Goal: Task Accomplishment & Management: Manage account settings

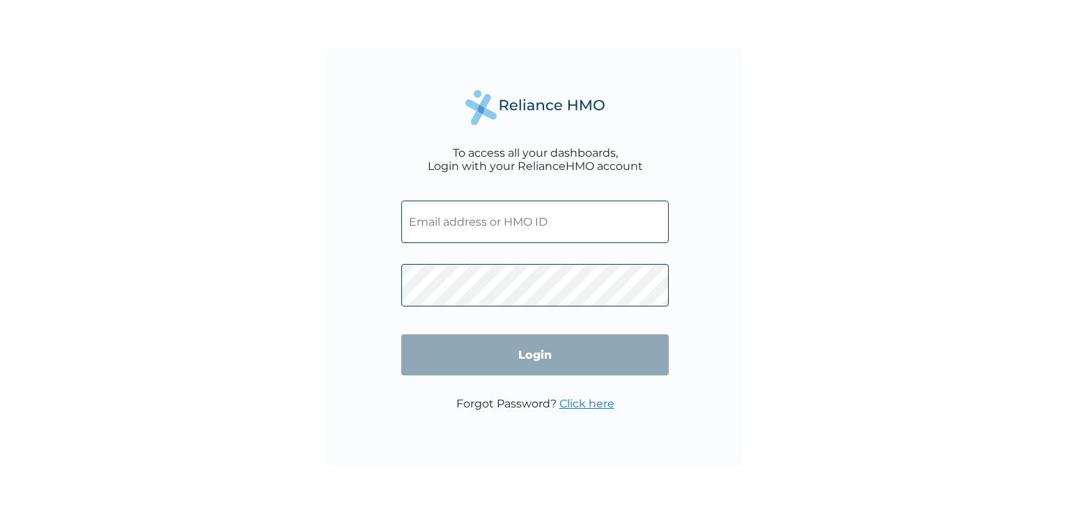
type input "SOG/10131/A"
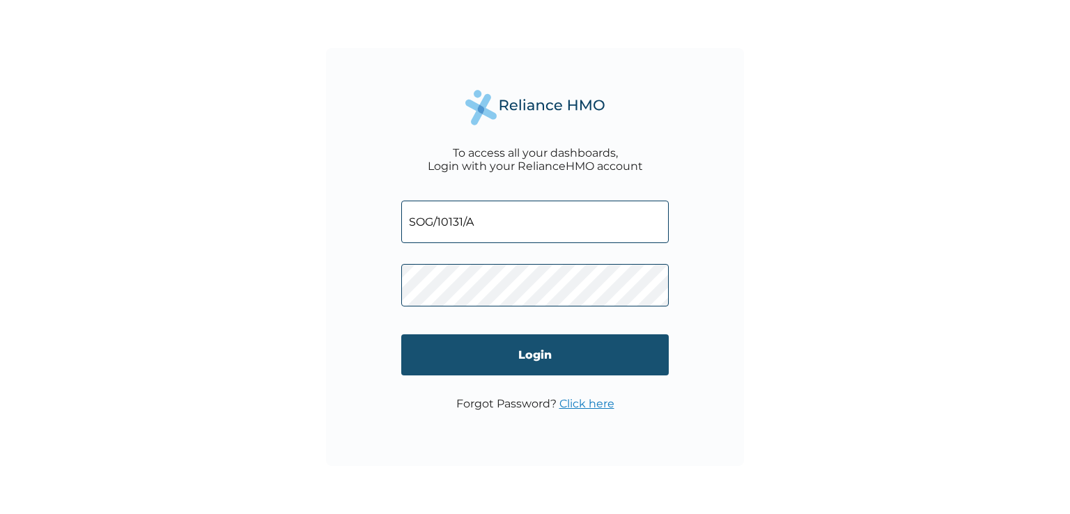
click at [533, 352] on input "Login" at bounding box center [535, 354] width 268 height 41
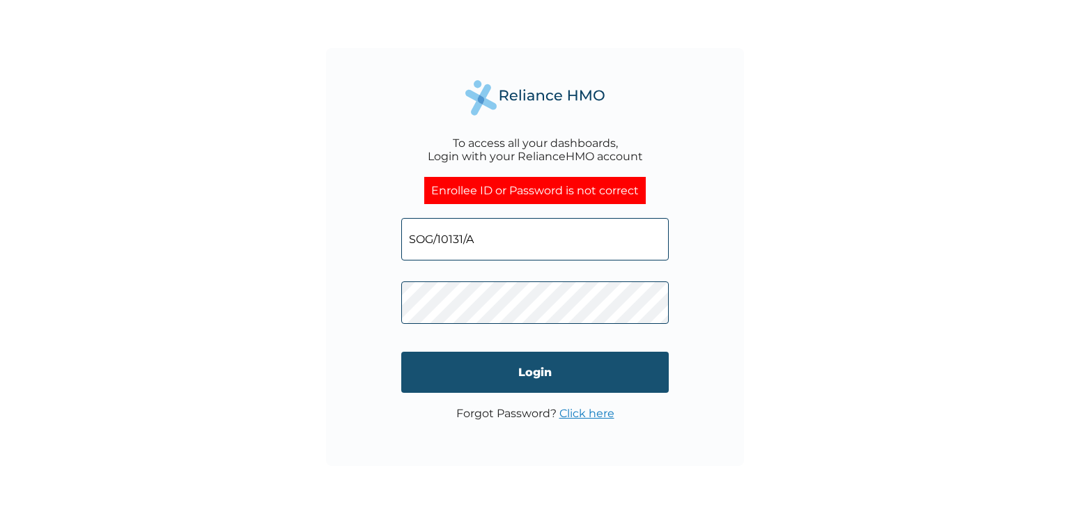
click at [537, 369] on input "Login" at bounding box center [535, 372] width 268 height 41
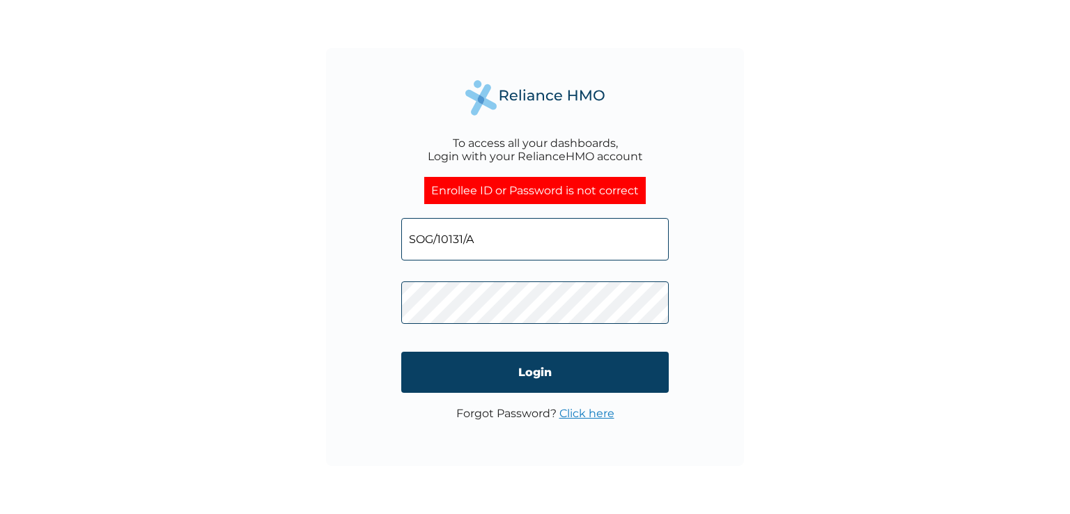
click at [587, 411] on link "Click here" at bounding box center [587, 413] width 55 height 13
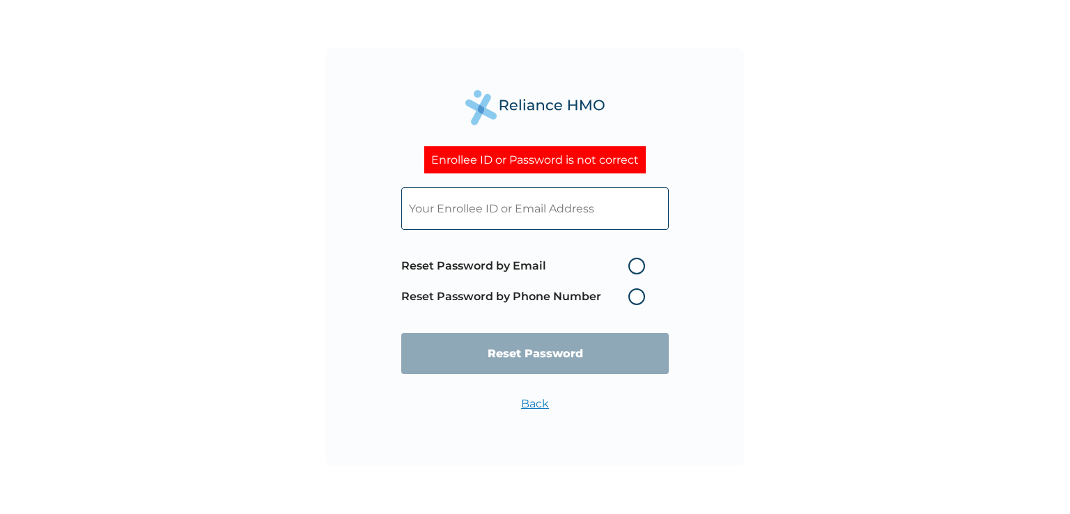
click at [642, 265] on label "Reset Password by Email" at bounding box center [526, 266] width 251 height 17
click at [631, 265] on input "Reset Password by Email" at bounding box center [620, 266] width 22 height 22
radio input "true"
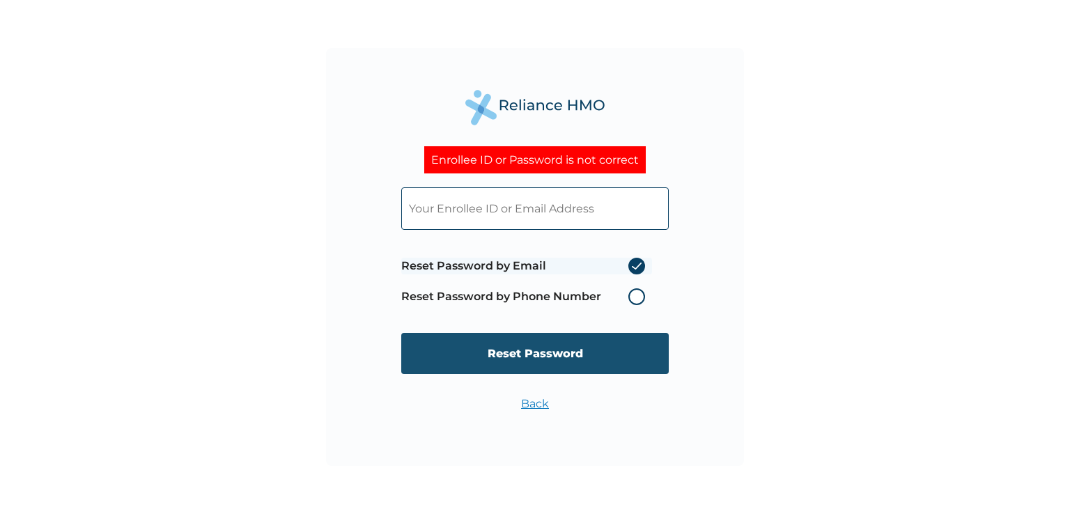
click at [552, 355] on input "Reset Password" at bounding box center [535, 353] width 268 height 41
type input "solomon.njoku@slot.ng"
click at [535, 351] on input "Reset Password" at bounding box center [535, 353] width 268 height 41
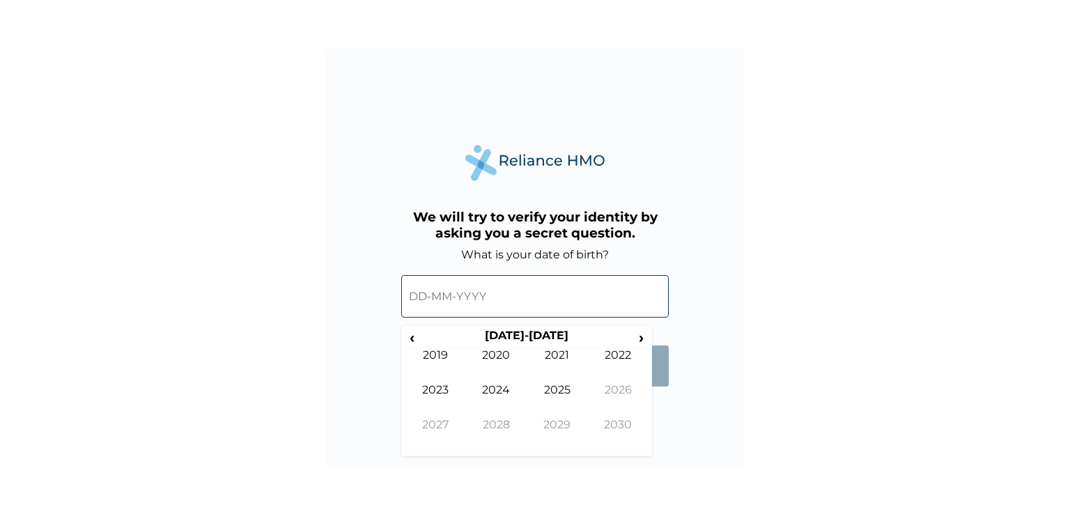
click at [543, 299] on input "text" at bounding box center [535, 296] width 268 height 43
click at [410, 336] on span "‹" at bounding box center [412, 337] width 15 height 17
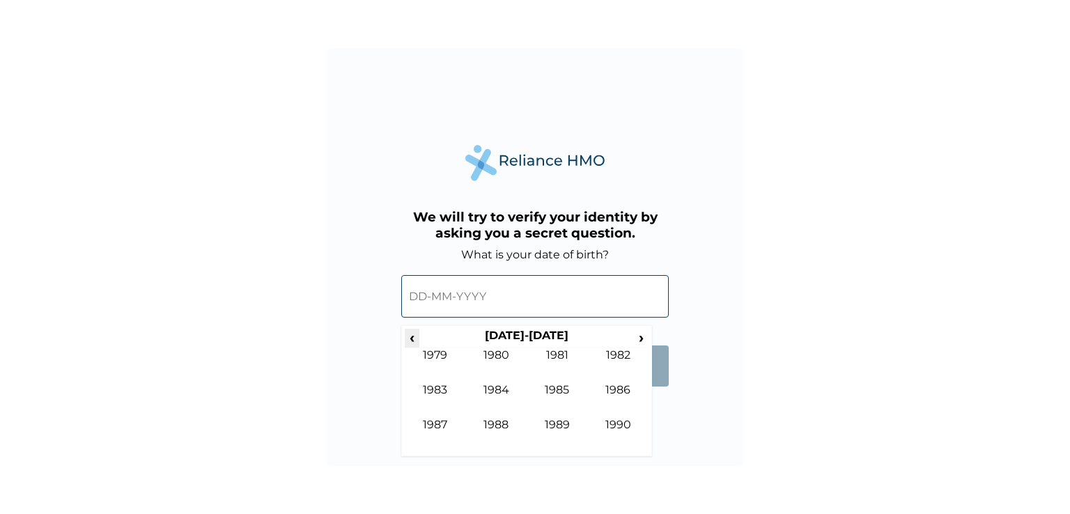
click at [410, 336] on span "‹" at bounding box center [412, 337] width 15 height 17
click at [641, 335] on span "›" at bounding box center [641, 337] width 15 height 17
click at [497, 388] on td "1984" at bounding box center [496, 400] width 61 height 35
click at [617, 385] on td "Aug" at bounding box center [618, 400] width 61 height 35
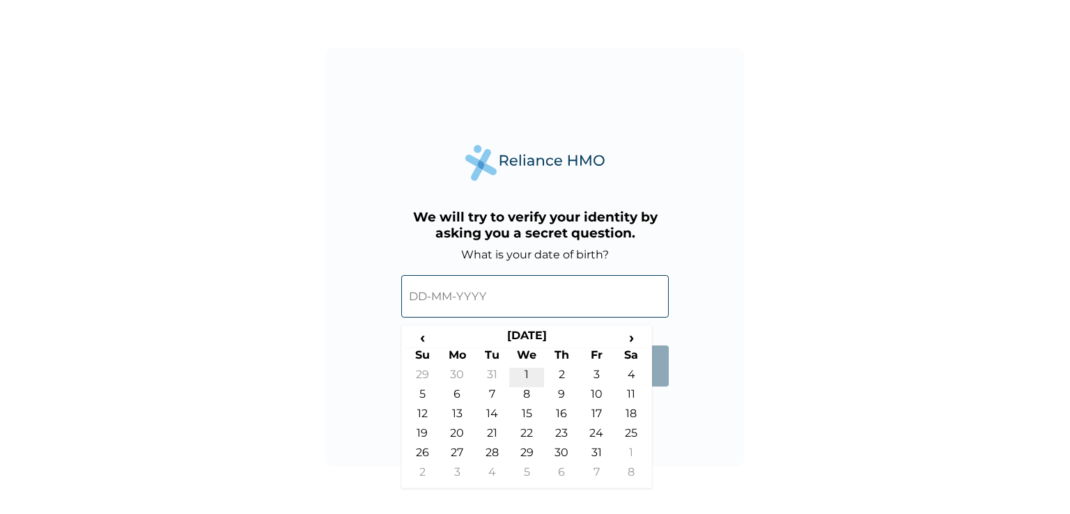
click at [526, 371] on td "1" at bounding box center [526, 378] width 35 height 20
type input "01-08-1984"
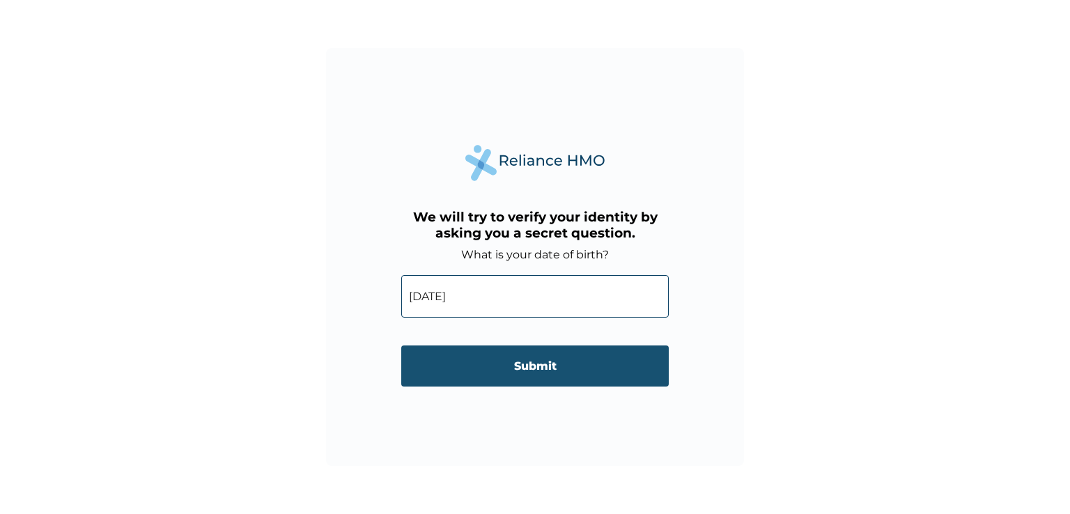
click at [542, 364] on input "Submit" at bounding box center [535, 366] width 268 height 41
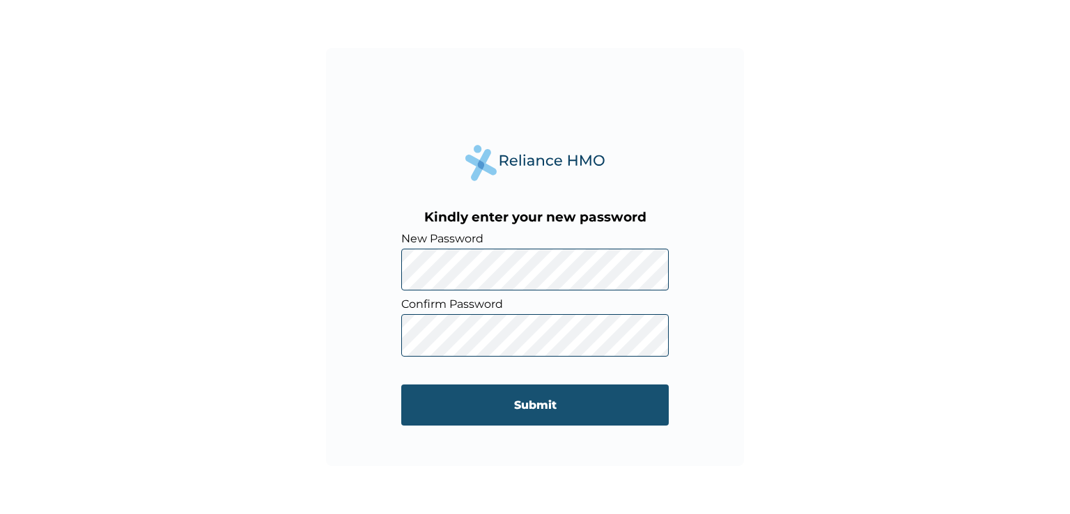
click at [527, 402] on input "Submit" at bounding box center [535, 405] width 268 height 41
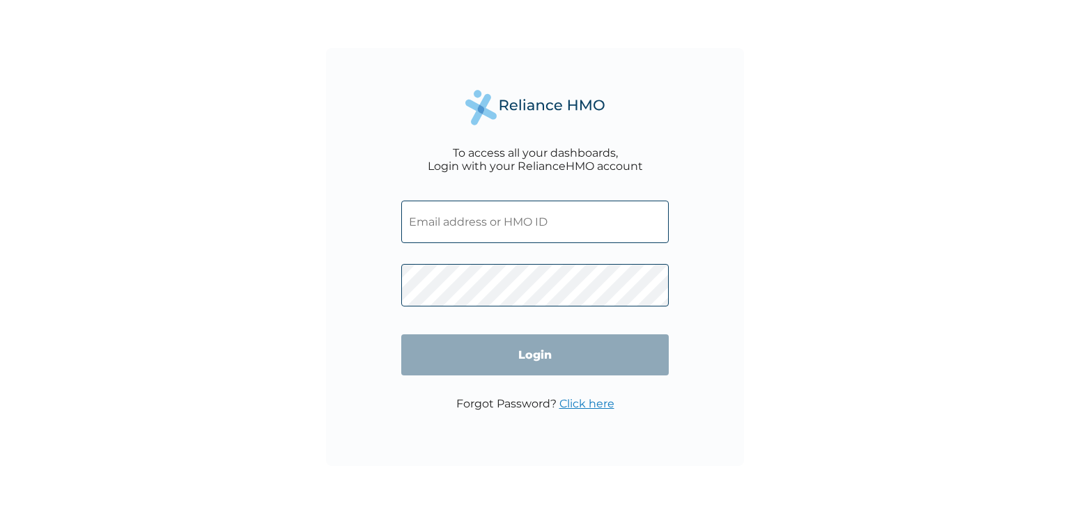
type input "[PERSON_NAME][EMAIL_ADDRESS][PERSON_NAME][DOMAIN_NAME]"
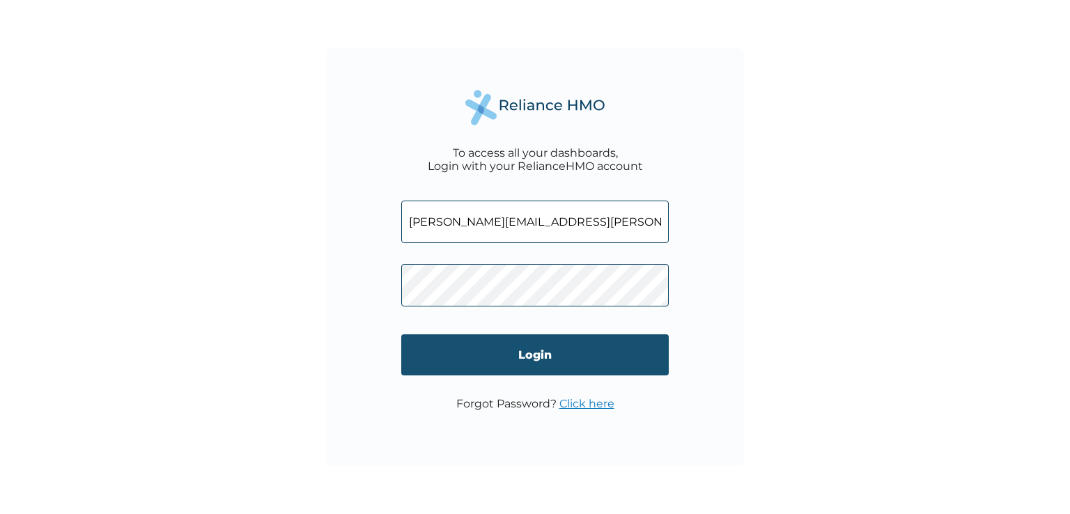
click at [438, 349] on input "Login" at bounding box center [535, 354] width 268 height 41
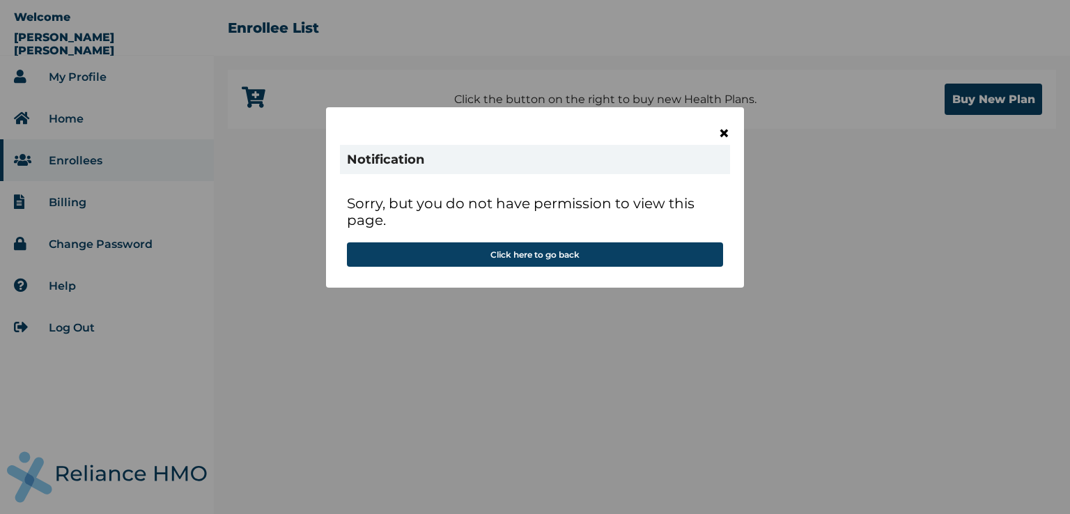
click at [722, 131] on span "×" at bounding box center [724, 133] width 12 height 24
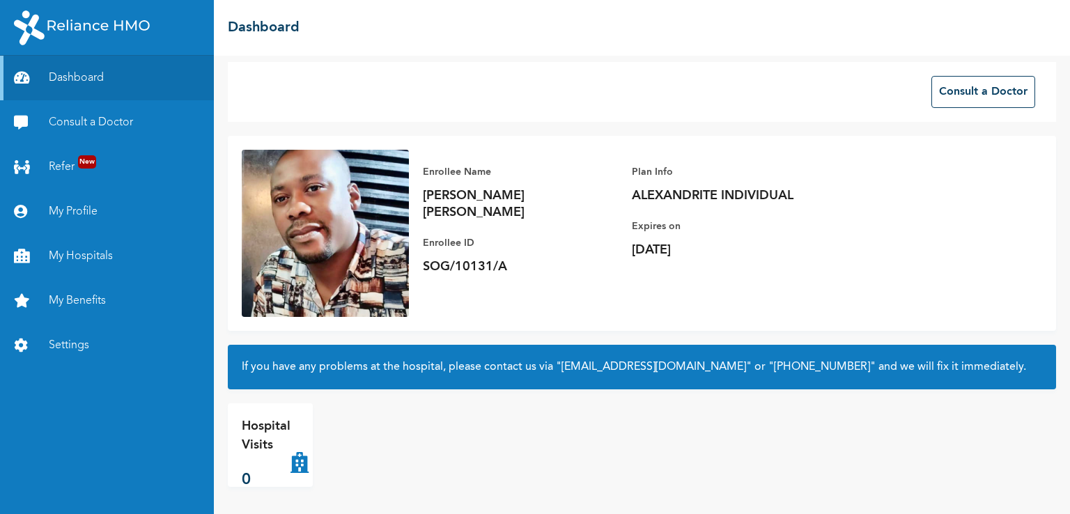
scroll to position [8, 0]
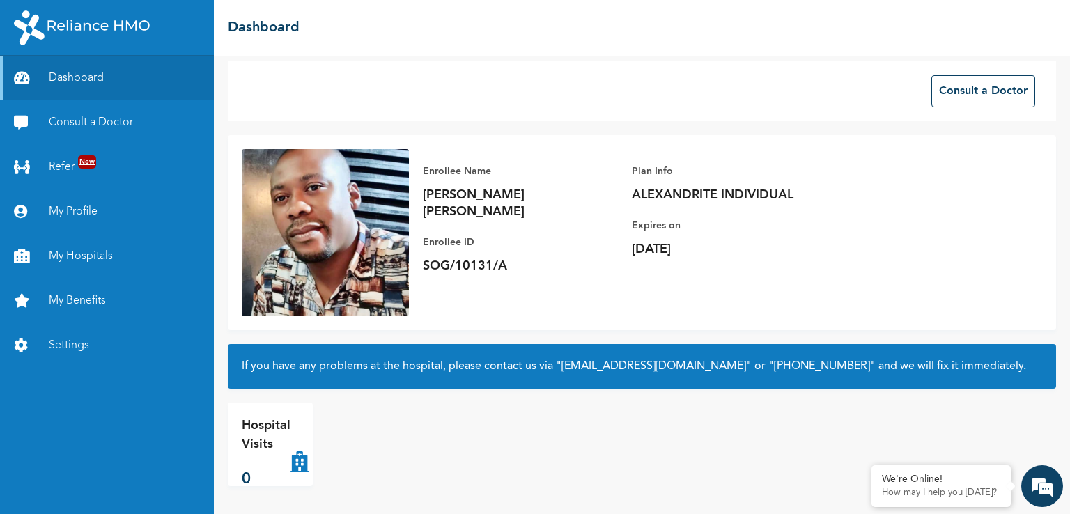
click at [63, 164] on link "Refer New" at bounding box center [107, 167] width 214 height 45
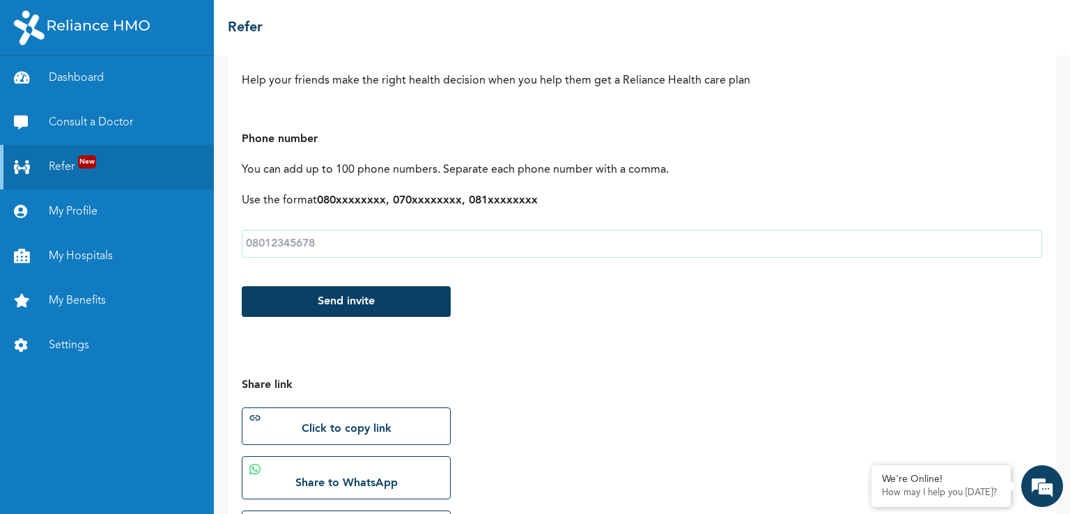
scroll to position [119, 0]
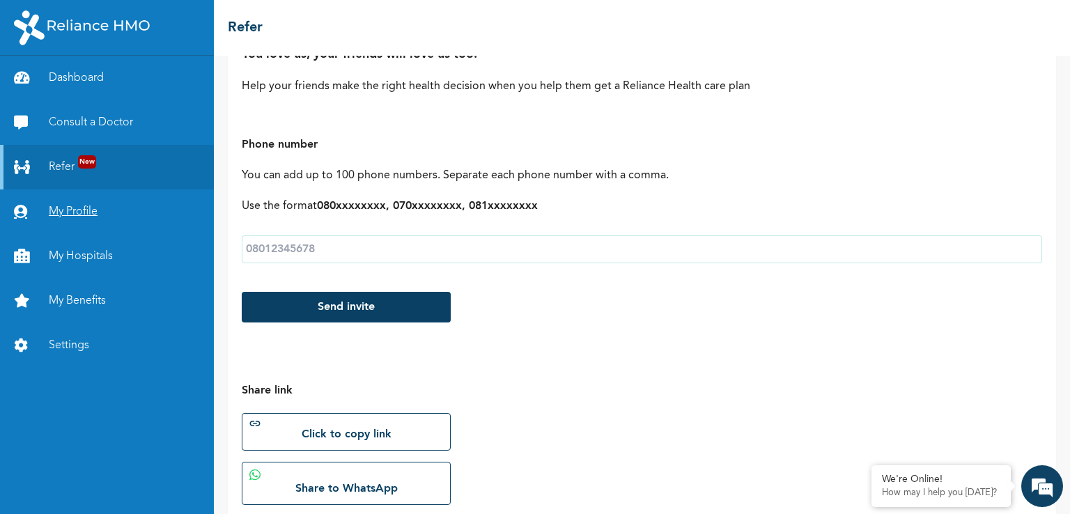
click at [76, 210] on link "My Profile" at bounding box center [107, 212] width 214 height 45
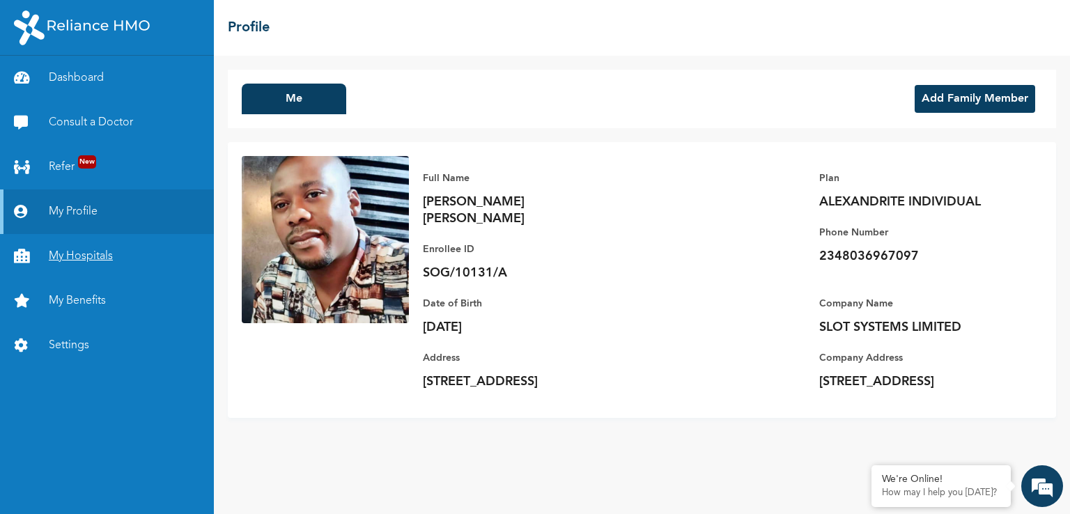
click at [83, 262] on link "My Hospitals" at bounding box center [107, 256] width 214 height 45
